Goal: Communication & Community: Answer question/provide support

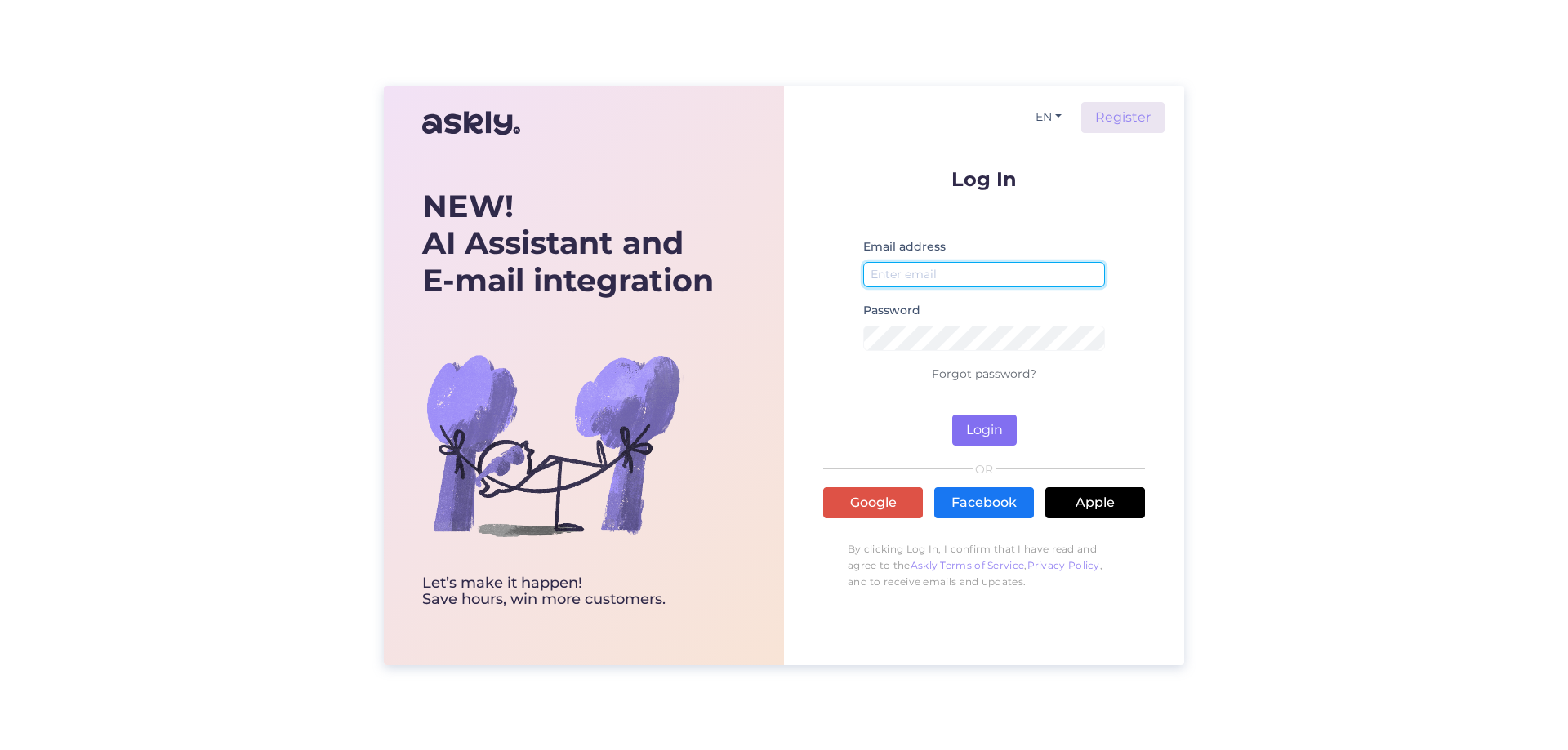
type input "[EMAIL_ADDRESS][DOMAIN_NAME]"
click at [988, 418] on button "Login" at bounding box center [984, 430] width 65 height 31
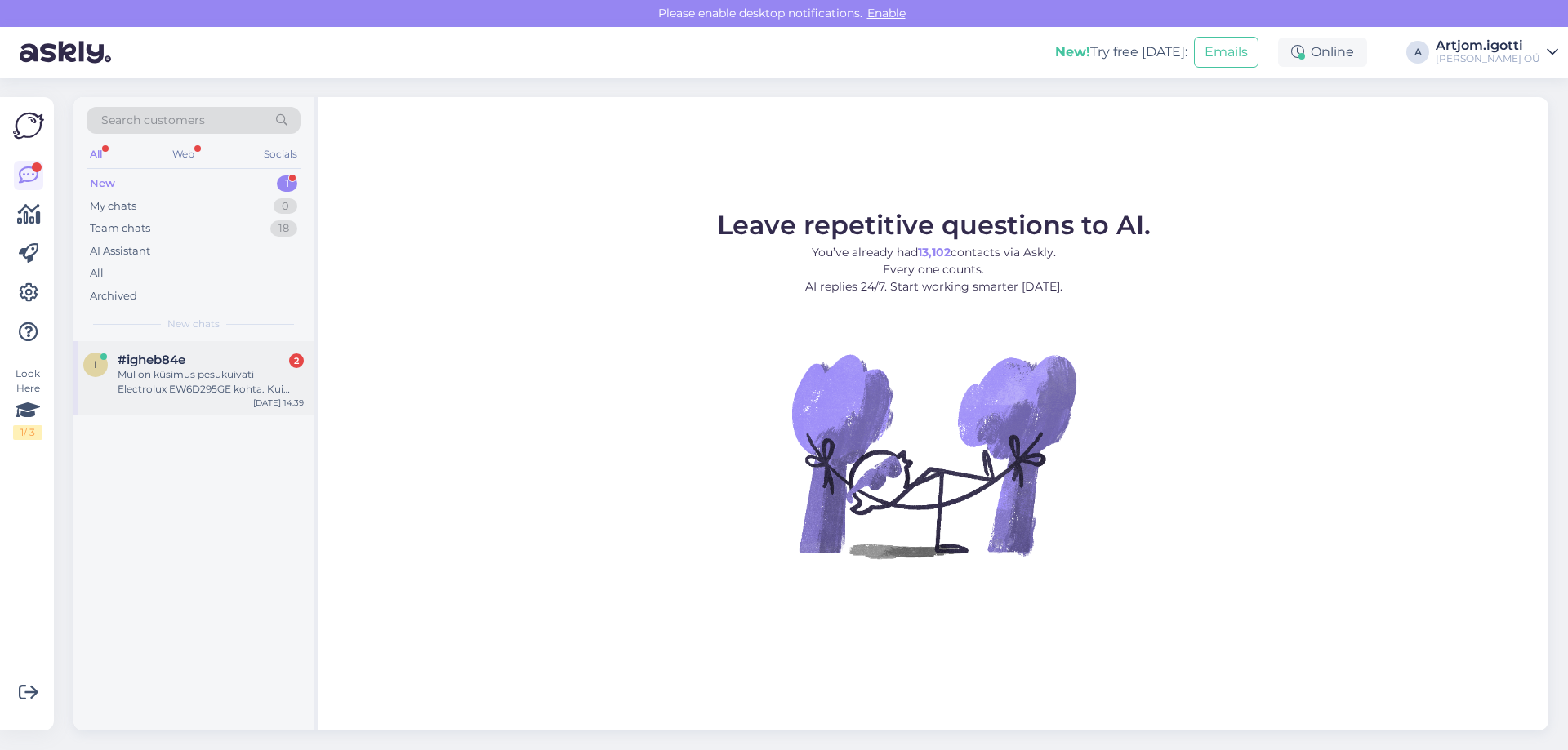
click at [197, 388] on div "Mul on küsimus pesukuivati Electrolux EW6D295GE kohta. Kui kaua toote tellimine…" at bounding box center [211, 382] width 186 height 30
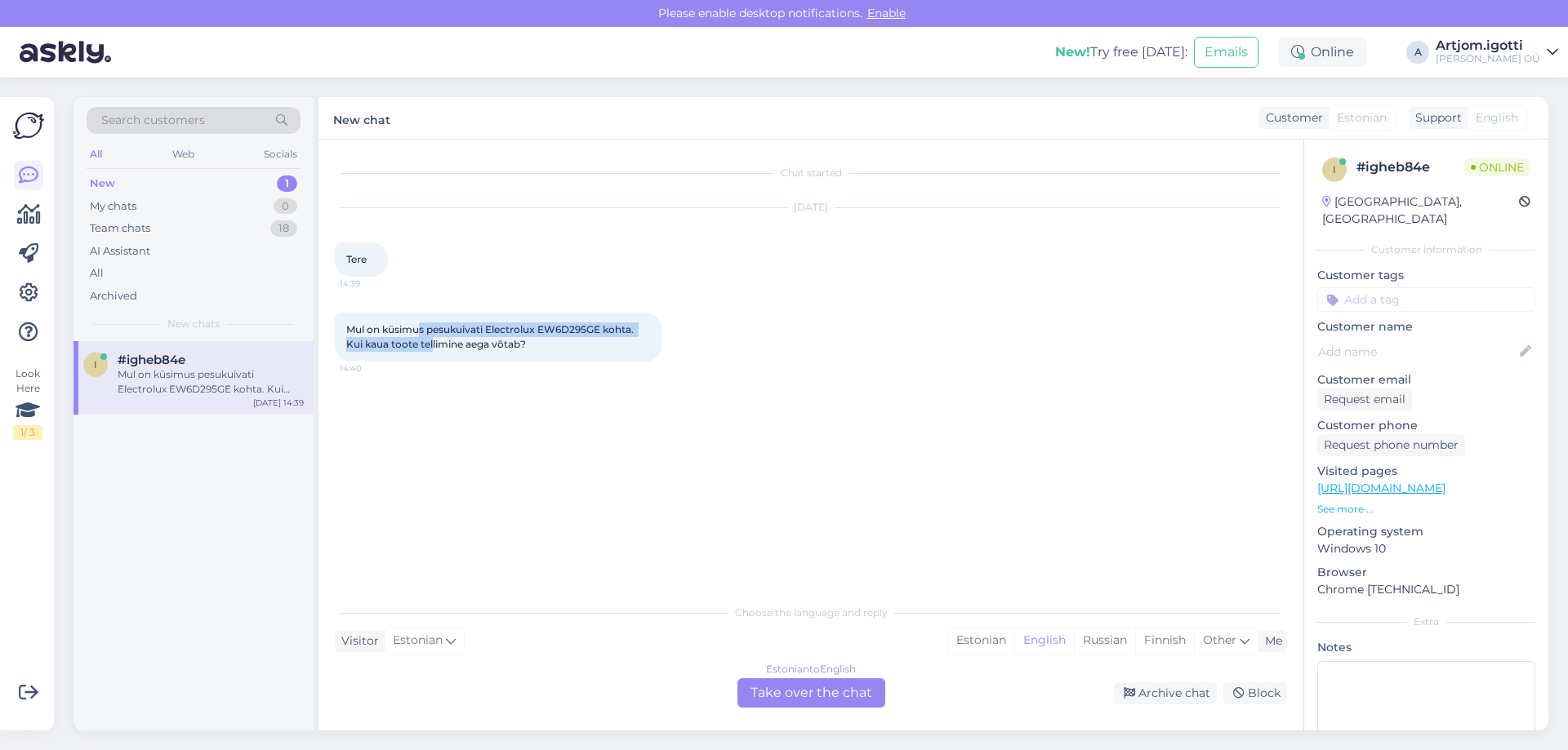
drag, startPoint x: 421, startPoint y: 329, endPoint x: 433, endPoint y: 349, distance: 23.3
click at [433, 349] on span "Mul on küsimus pesukuivati Electrolux EW6D295GE kohta. Kui kaua toote tellimine…" at bounding box center [490, 337] width 290 height 27
click at [491, 347] on span "Mul on küsimus pesukuivati Electrolux EW6D295GE kohta. Kui kaua toote tellimine…" at bounding box center [490, 337] width 290 height 27
drag, startPoint x: 490, startPoint y: 328, endPoint x: 602, endPoint y: 328, distance: 112.0
click at [602, 328] on span "Mul on küsimus pesukuivati Electrolux EW6D295GE kohta. Kui kaua toote tellimine…" at bounding box center [490, 337] width 290 height 27
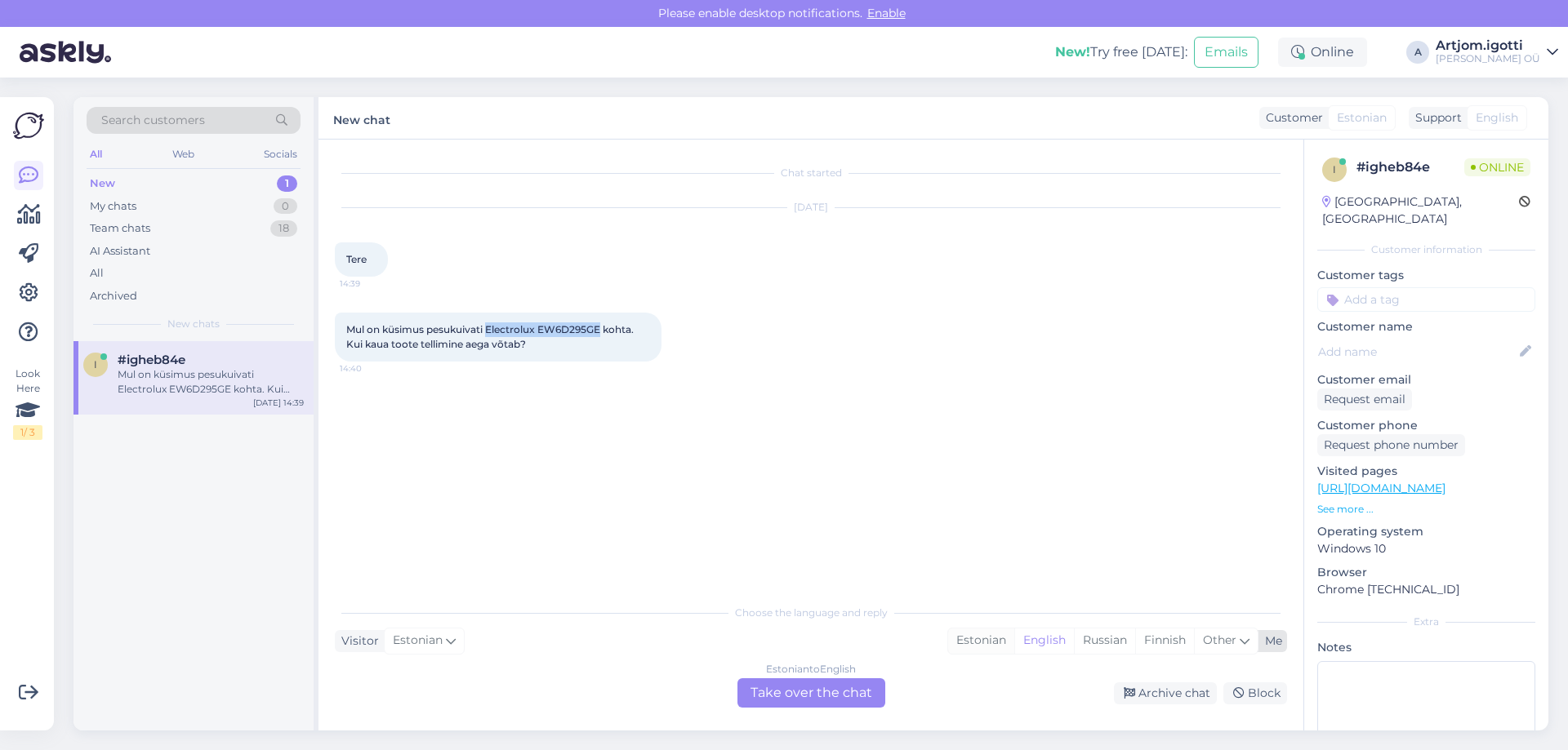
click at [989, 637] on div "Estonian" at bounding box center [982, 640] width 66 height 24
click at [853, 689] on div "Estonian to Estonian Take over the chat" at bounding box center [811, 693] width 148 height 30
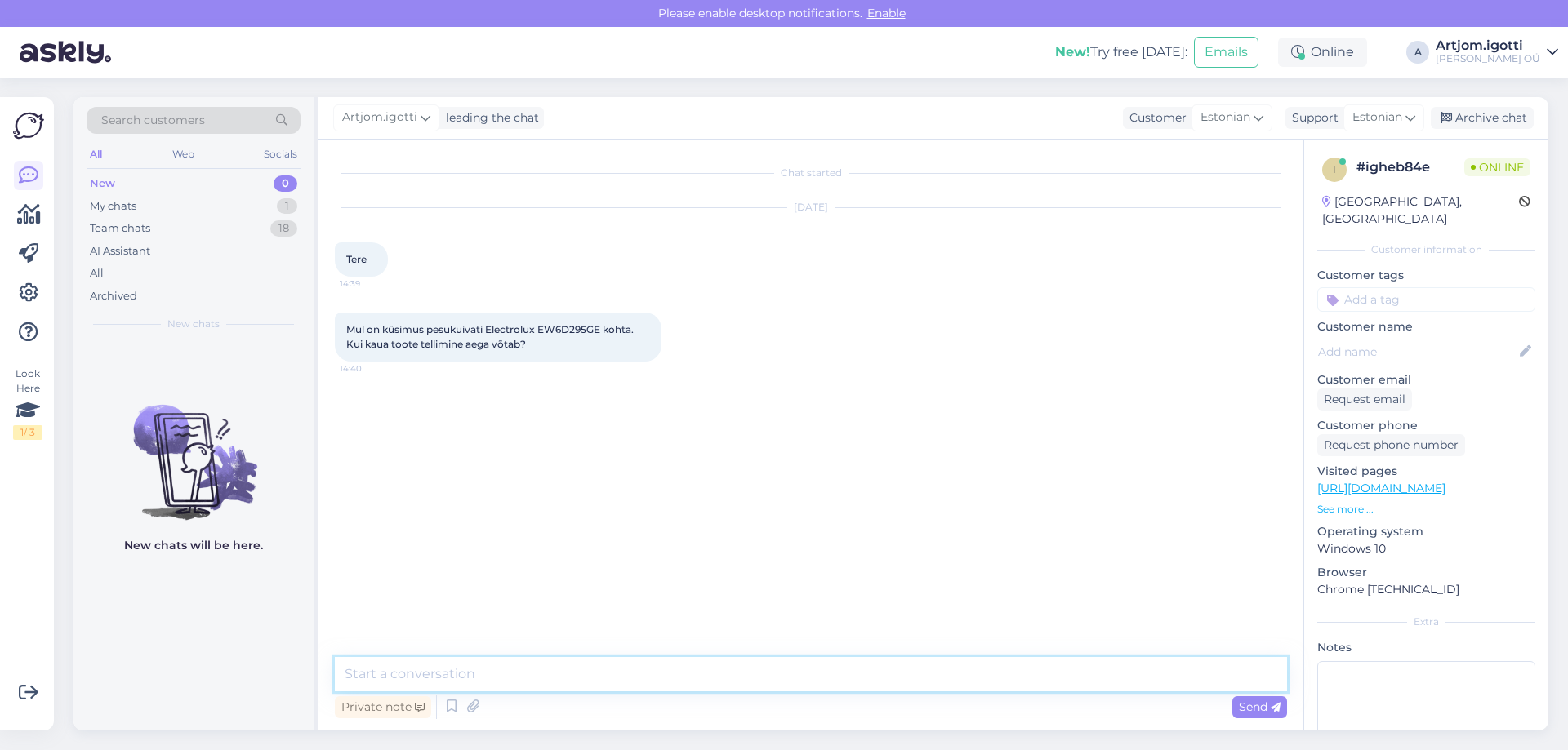
click at [742, 684] on textarea at bounding box center [811, 674] width 952 height 34
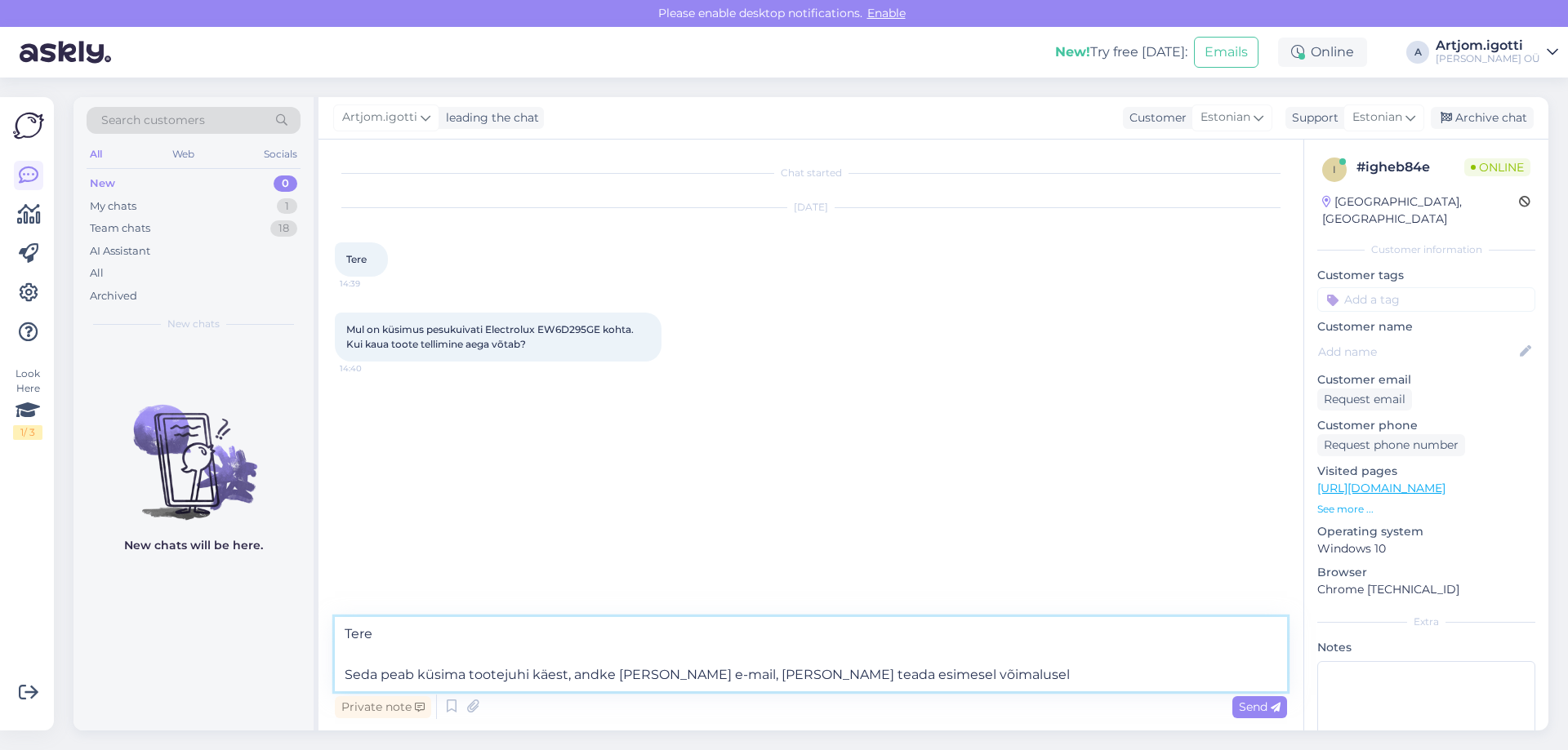
type textarea "Tere Seda peab küsima tootejuhi käest, andke [PERSON_NAME] e-mail, [PERSON_NAME…"
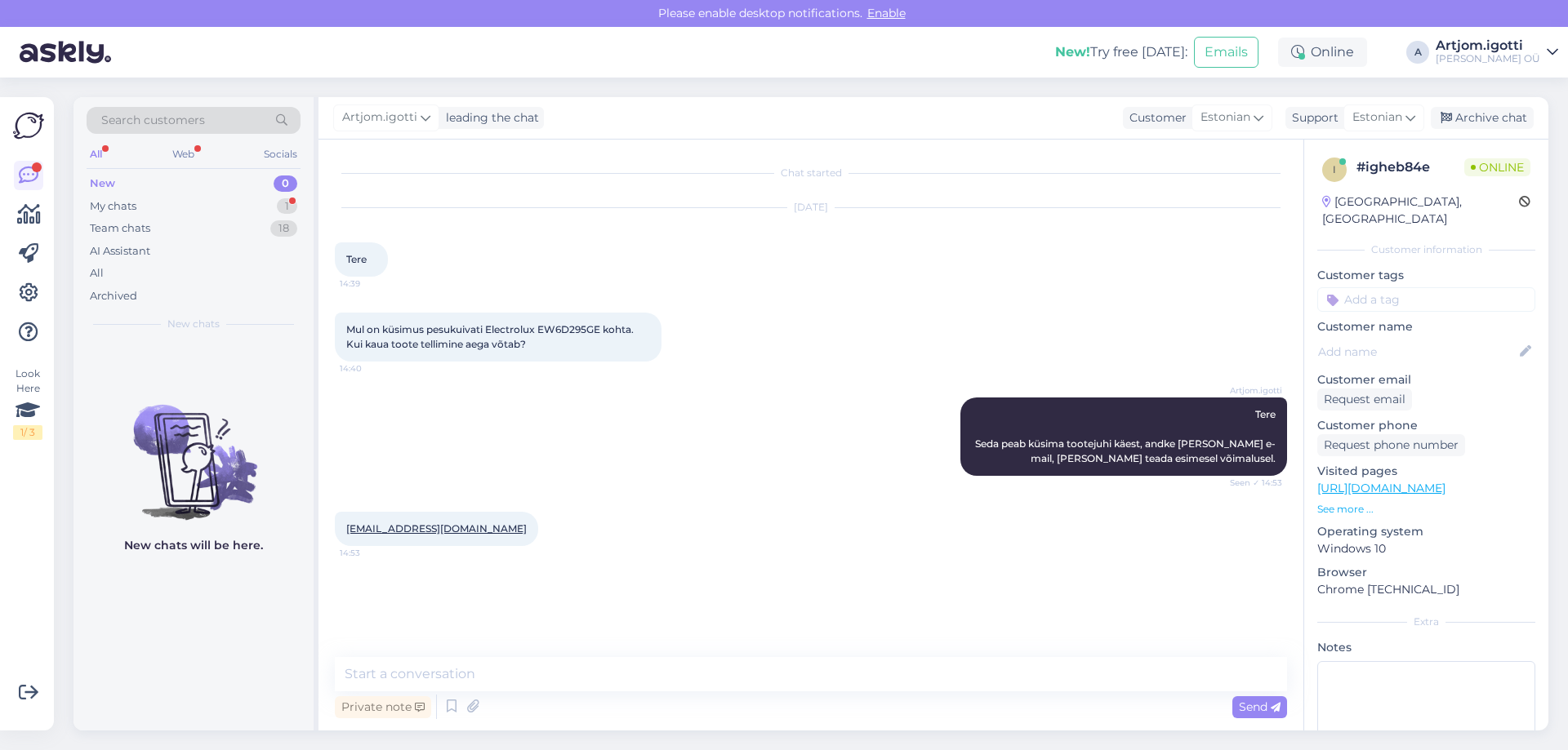
click at [574, 331] on span "Mul on küsimus pesukuivati Electrolux EW6D295GE kohta. Kui kaua toote tellimine…" at bounding box center [490, 337] width 290 height 27
copy span "EW6D295GE"
drag, startPoint x: 471, startPoint y: 530, endPoint x: 346, endPoint y: 533, distance: 125.0
click at [346, 533] on div "[EMAIL_ADDRESS][DOMAIN_NAME] 14:53" at bounding box center [437, 529] width 204 height 34
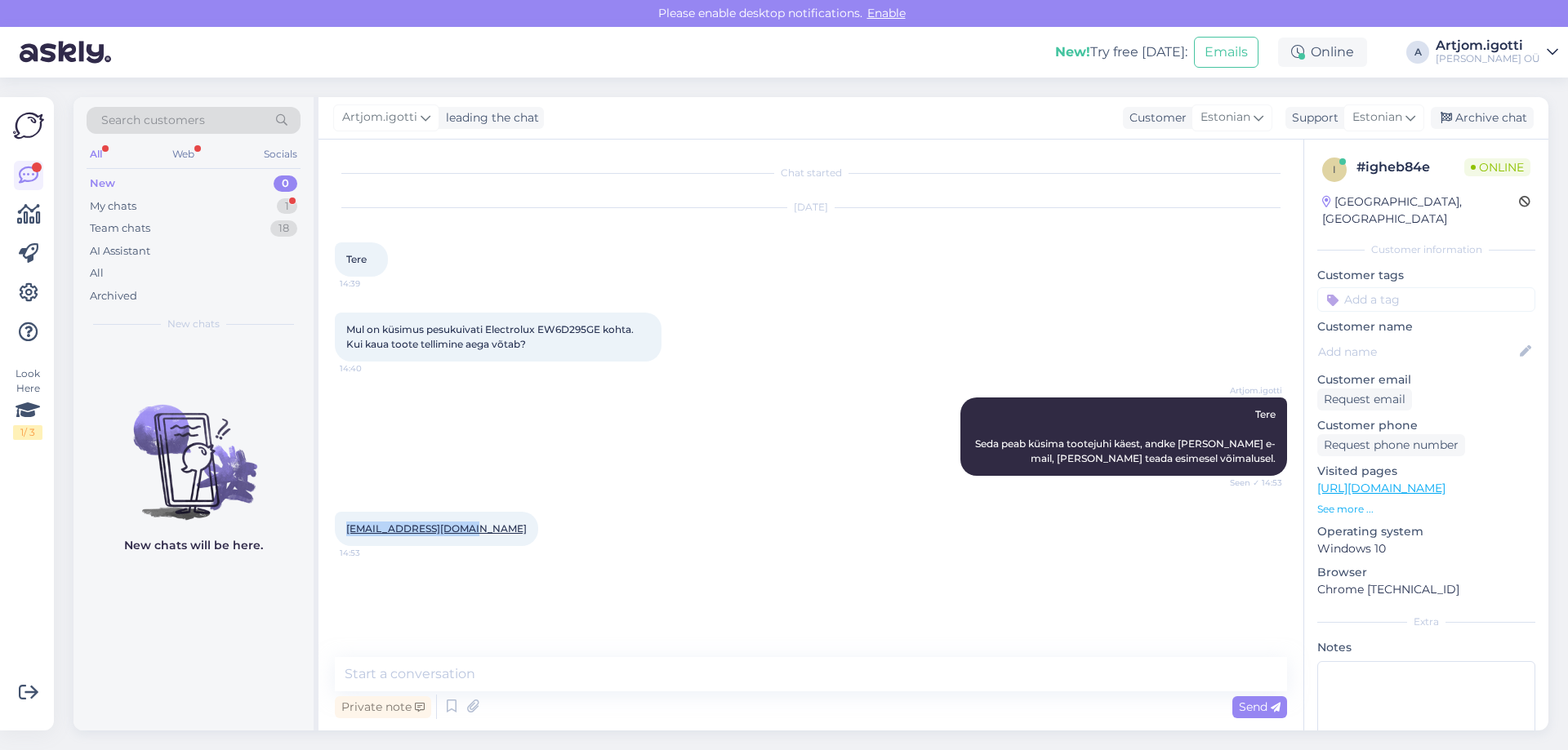
copy link "[EMAIL_ADDRESS][DOMAIN_NAME]"
drag, startPoint x: 411, startPoint y: 698, endPoint x: 424, endPoint y: 679, distance: 23.0
click at [411, 693] on div "Private note Send" at bounding box center [811, 707] width 952 height 31
click at [438, 671] on textarea at bounding box center [811, 674] width 952 height 34
type textarea "K"
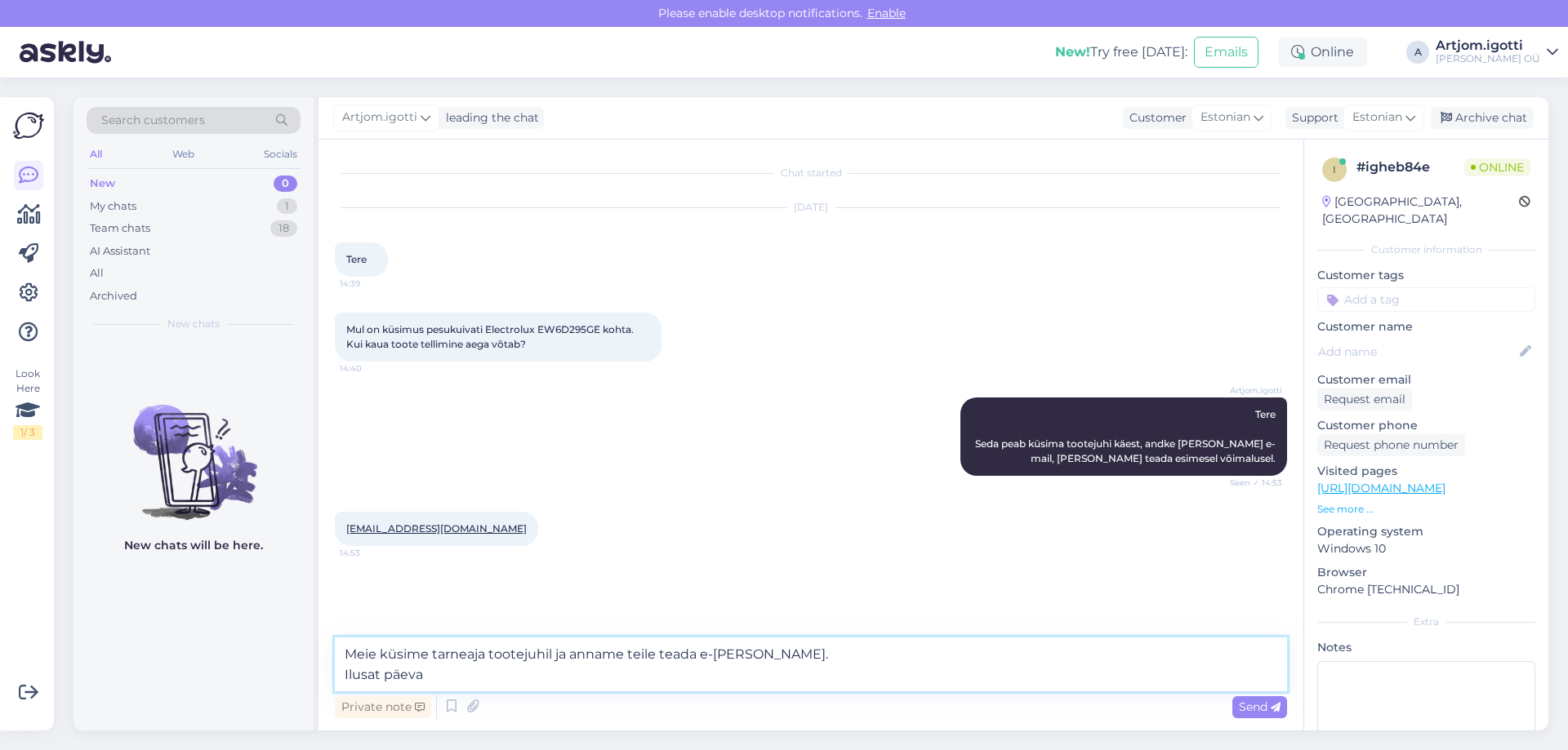
type textarea "Meie küsime tarneaja tootejuhil ja anname teile teada e-[PERSON_NAME]. Ilusat p…"
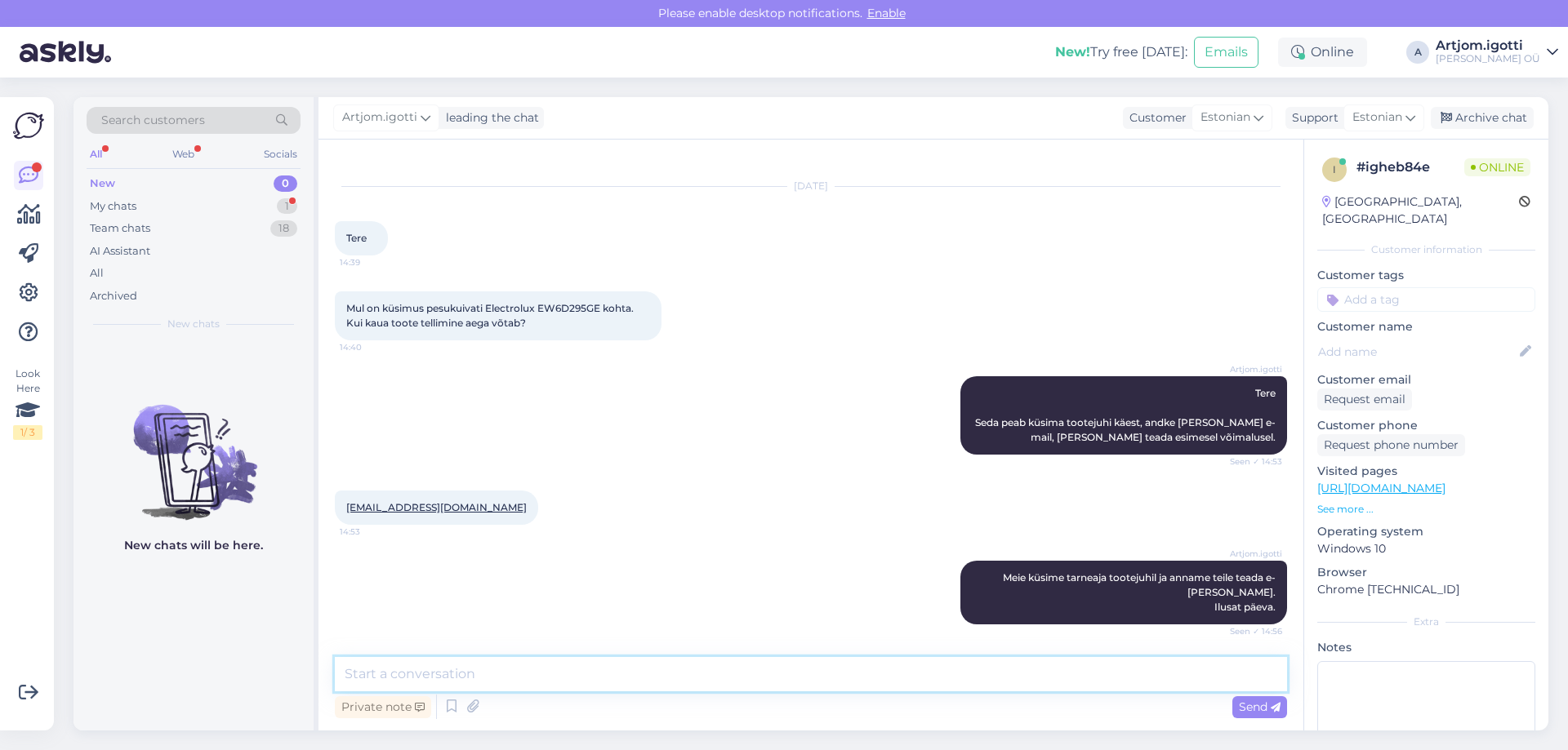
scroll to position [91, 0]
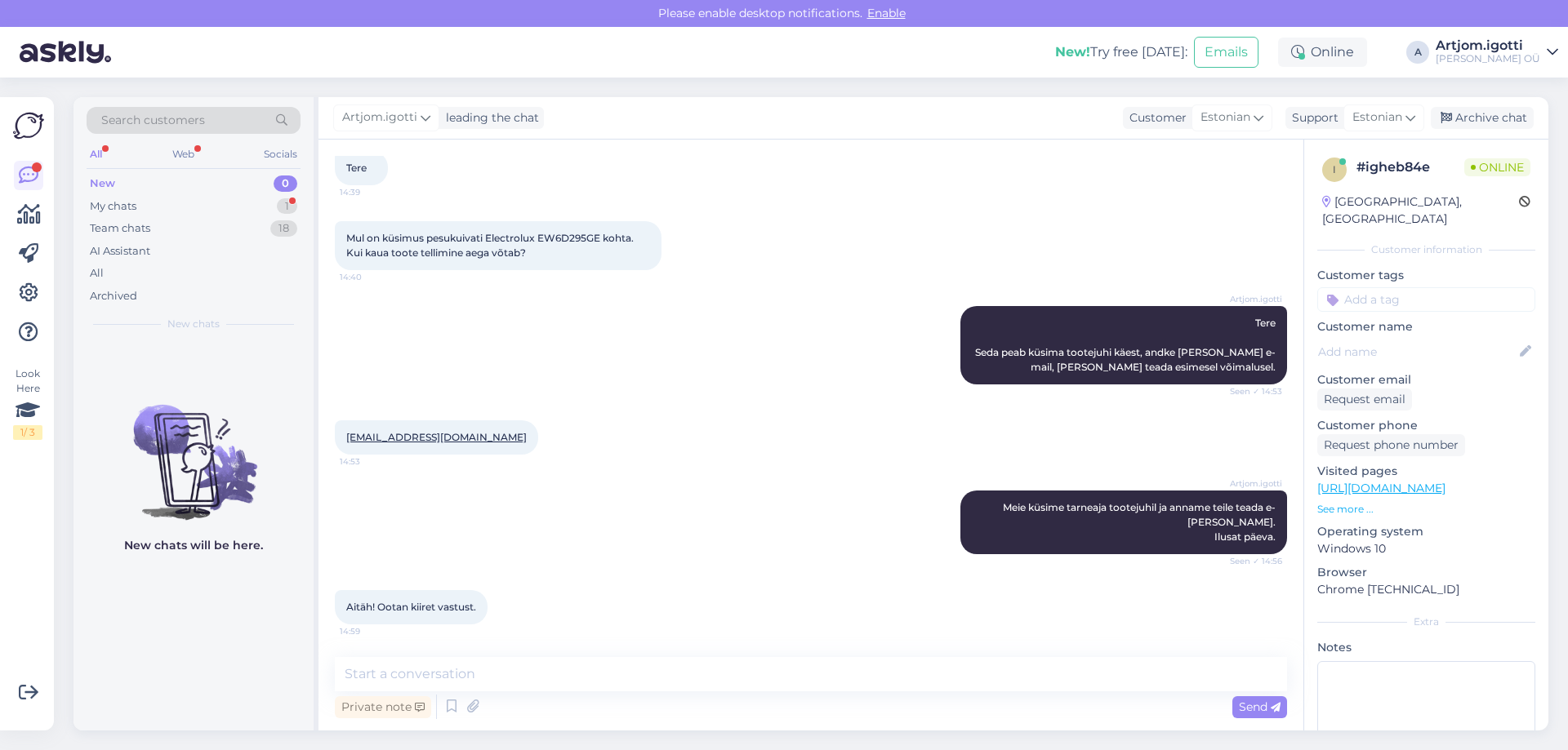
click at [209, 191] on div "New 0" at bounding box center [194, 184] width 214 height 23
click at [205, 206] on div "My chats 1" at bounding box center [194, 207] width 214 height 23
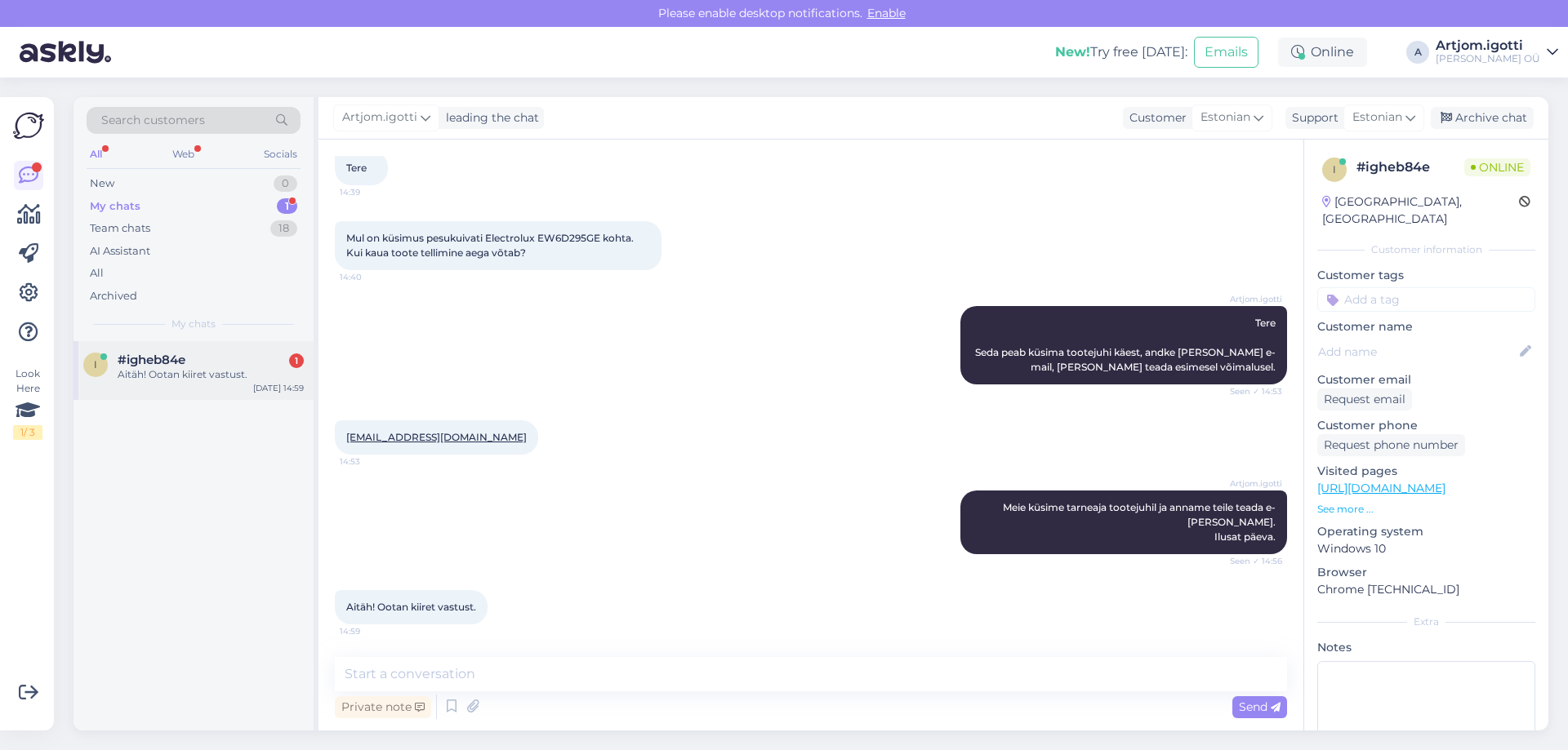
click at [195, 374] on div "Aitäh! Ootan kiiret vastust." at bounding box center [211, 375] width 186 height 14
click at [1468, 115] on div "Archive chat" at bounding box center [1482, 117] width 103 height 22
